Goal: Check status: Check status

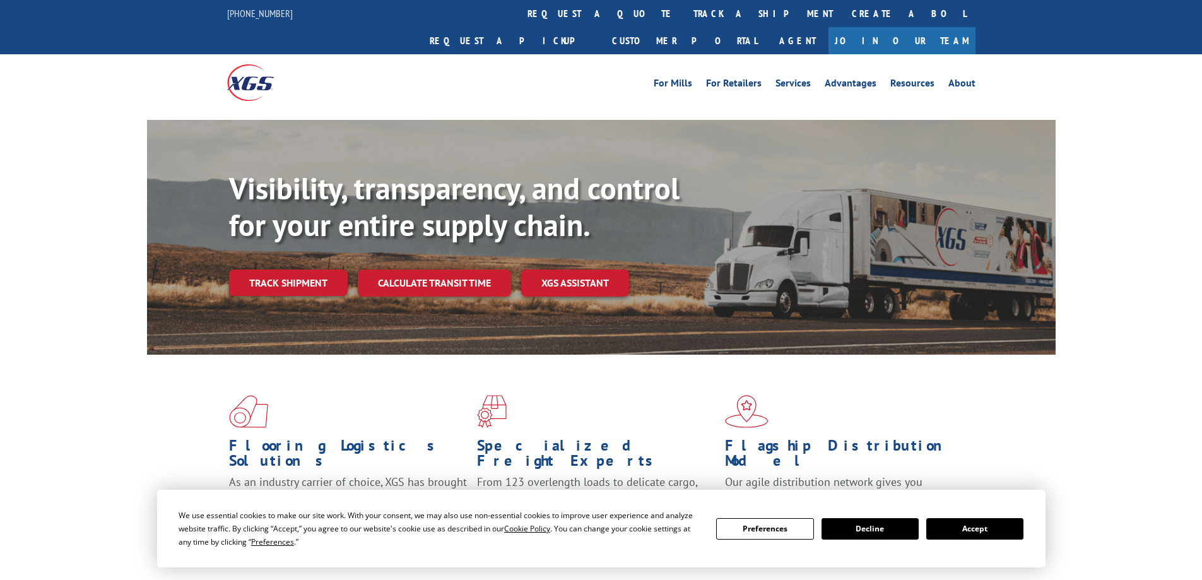
click at [684, 16] on link "track a shipment" at bounding box center [763, 13] width 158 height 27
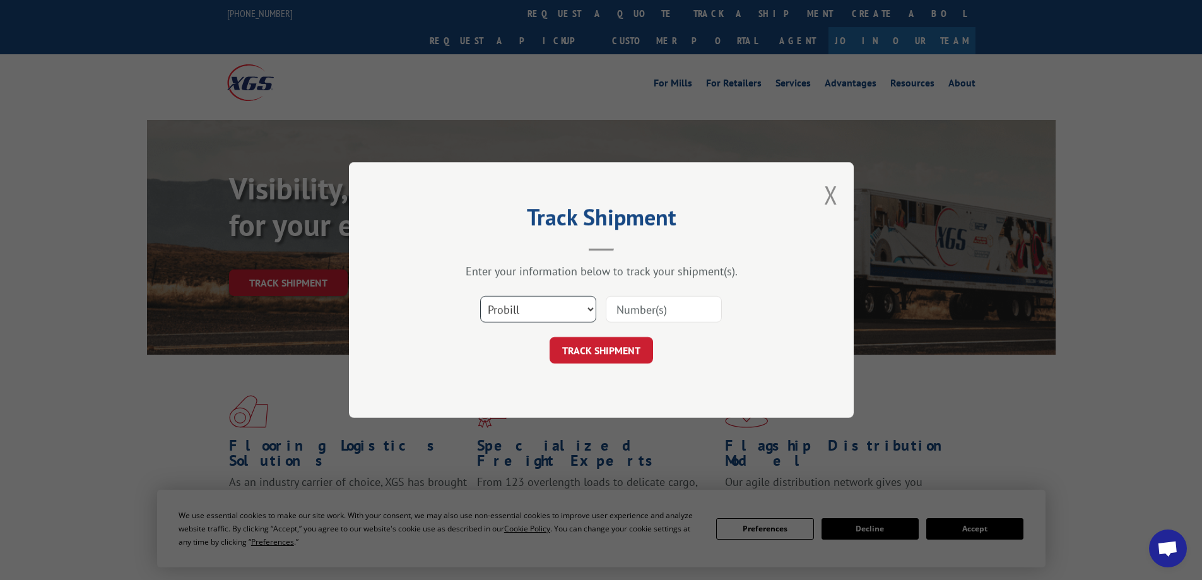
click at [565, 305] on select "Select category... Probill BOL PO" at bounding box center [538, 309] width 116 height 26
select select "po"
click at [480, 296] on select "Select category... Probill BOL PO" at bounding box center [538, 309] width 116 height 26
click at [647, 305] on input at bounding box center [664, 309] width 116 height 26
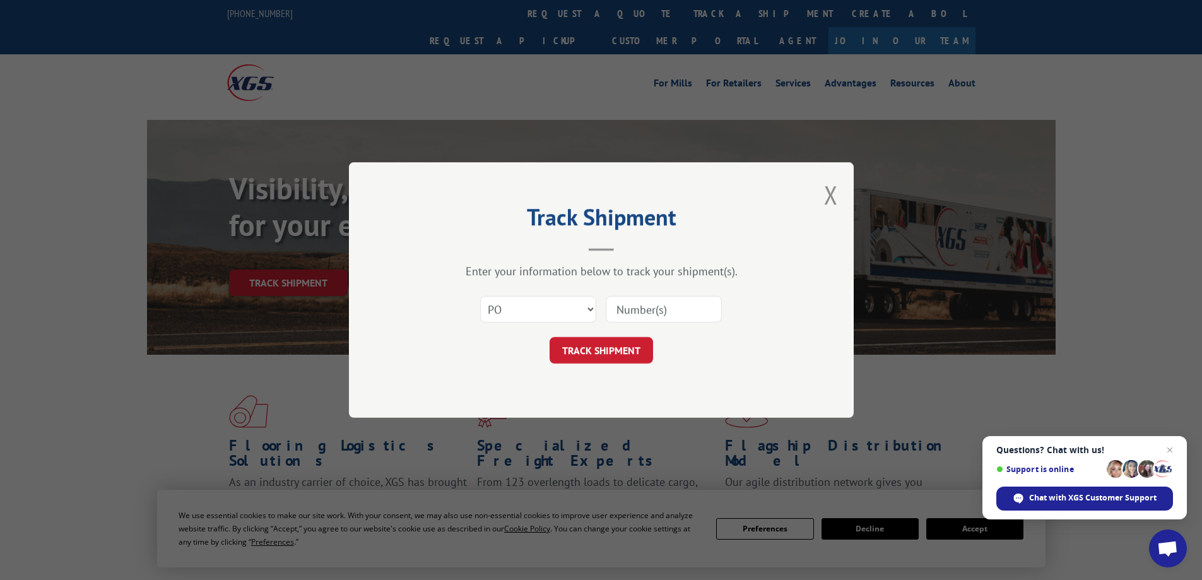
paste input "40506145"
type input "40506145"
click at [619, 348] on button "TRACK SHIPMENT" at bounding box center [600, 350] width 103 height 26
